Goal: Complete application form

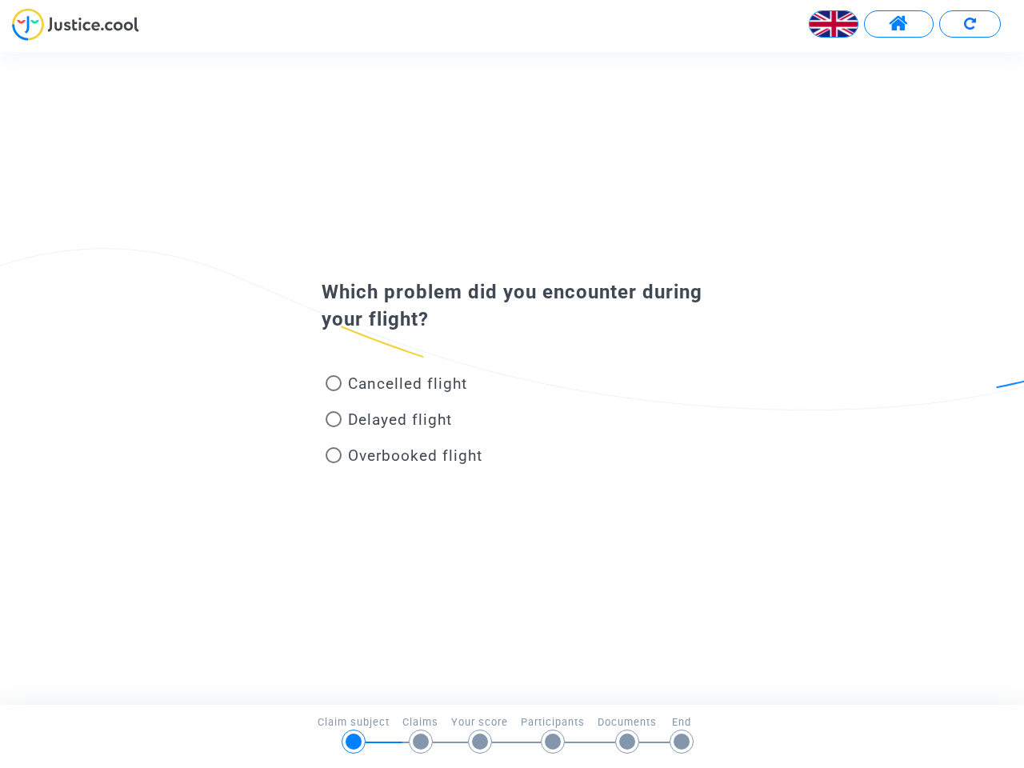
click at [833, 24] on img at bounding box center [833, 24] width 48 height 48
click at [898, 24] on span at bounding box center [898, 24] width 20 height 21
click at [969, 24] on div "Français" at bounding box center [512, 30] width 1024 height 44
click at [512, 377] on div "Cancelled flight" at bounding box center [485, 387] width 353 height 36
click at [396, 386] on span "Cancelled flight" at bounding box center [407, 383] width 119 height 18
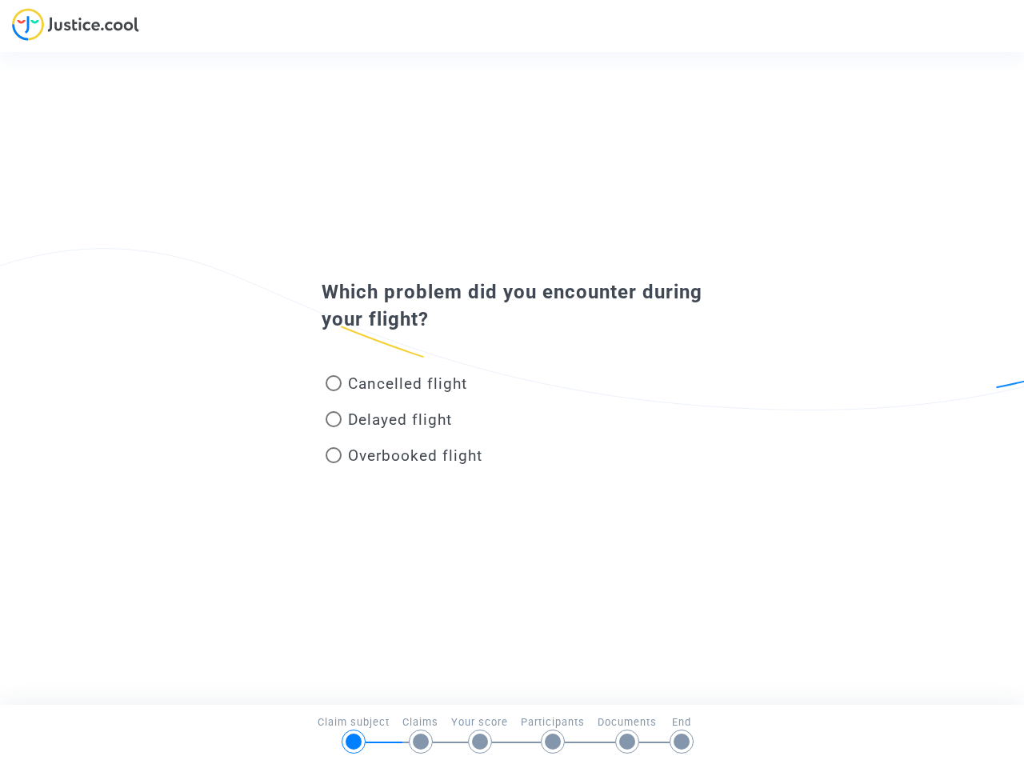
click at [333, 391] on input "Cancelled flight" at bounding box center [333, 391] width 1 height 1
radio input "true"
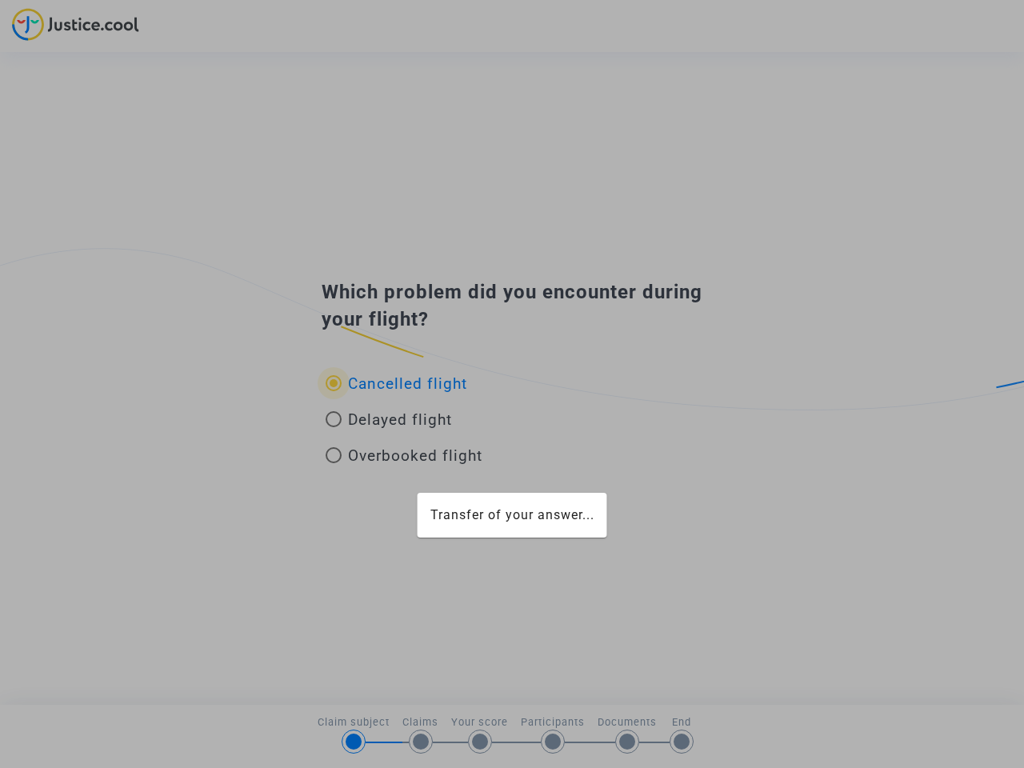
click at [417, 493] on mat-card "Transfer of your answer..." at bounding box center [512, 515] width 190 height 45
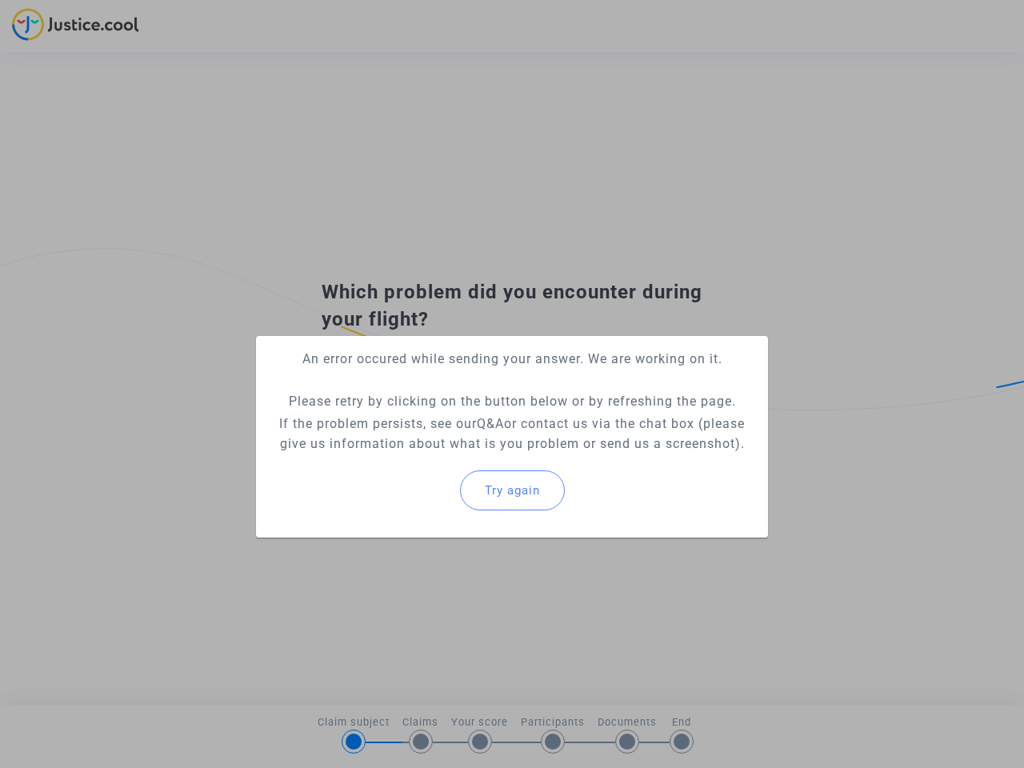
click at [389, 422] on p "If the problem persists, see our Q&A or contact us via the chat box (please giv…" at bounding box center [512, 433] width 486 height 40
click at [389, 419] on p "If the problem persists, see our Q&A or contact us via the chat box (please giv…" at bounding box center [512, 433] width 486 height 40
click at [404, 458] on div "Try again" at bounding box center [512, 490] width 486 height 69
click at [404, 455] on mat-card "An error occured while sending your answer. We are working on it. Please retry …" at bounding box center [512, 437] width 512 height 202
